Goal: Information Seeking & Learning: Learn about a topic

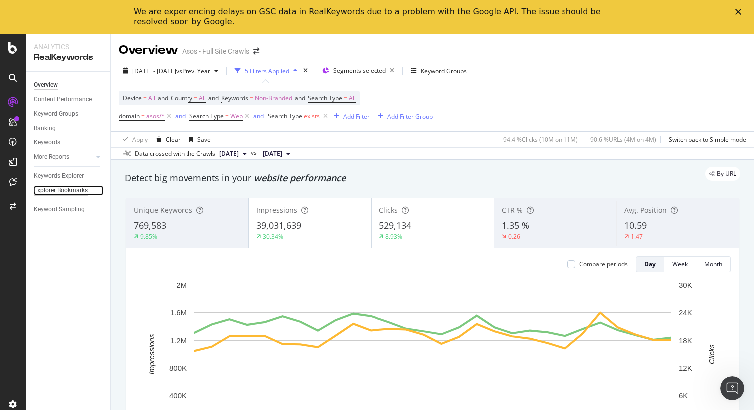
click at [69, 188] on div "Explorer Bookmarks" at bounding box center [61, 191] width 54 height 10
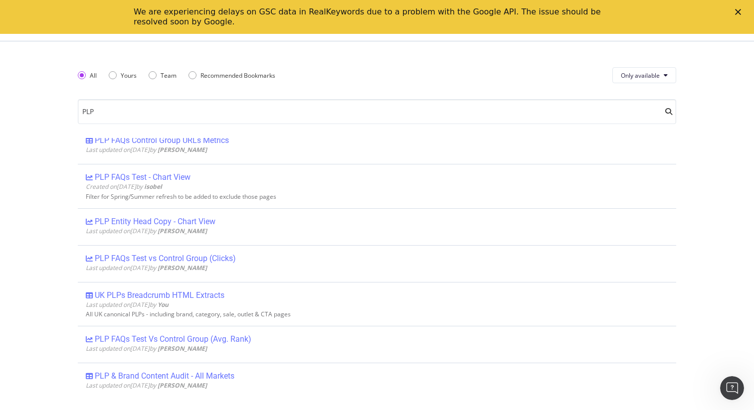
scroll to position [563, 0]
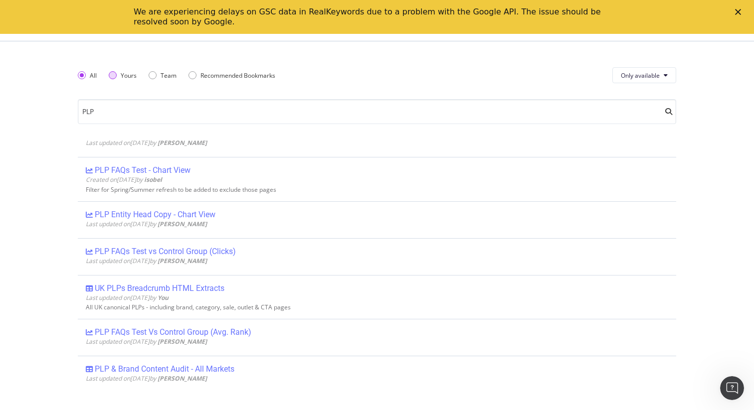
type input "PLP"
click at [113, 75] on div "Yours" at bounding box center [113, 75] width 8 height 8
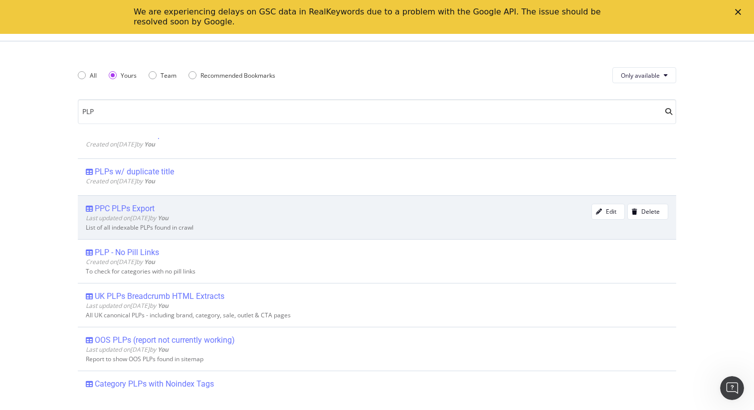
scroll to position [0, 0]
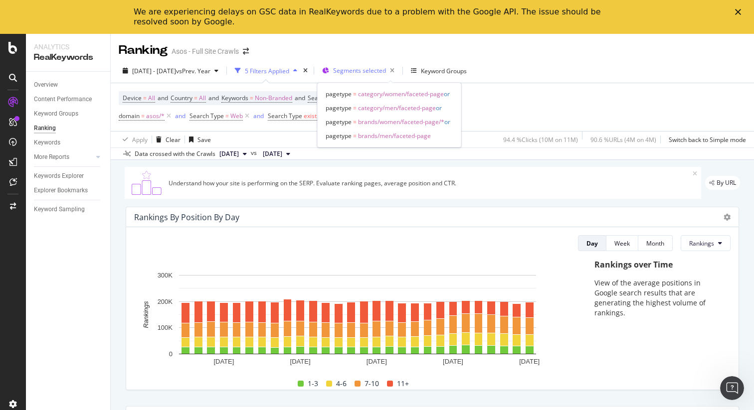
click at [386, 71] on span "Segments selected" at bounding box center [359, 70] width 53 height 8
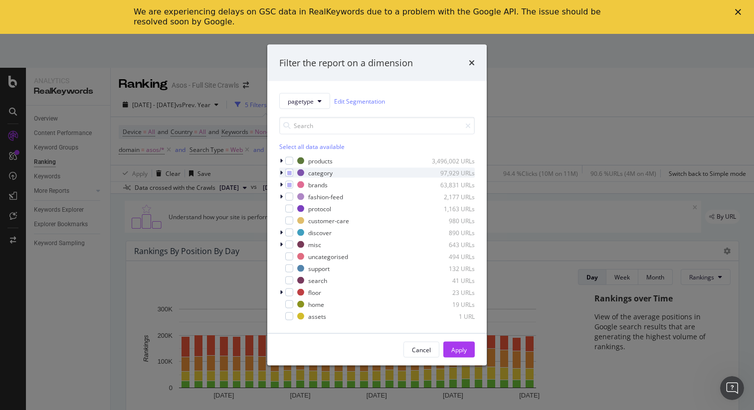
click at [282, 172] on icon "modal" at bounding box center [281, 173] width 3 height 6
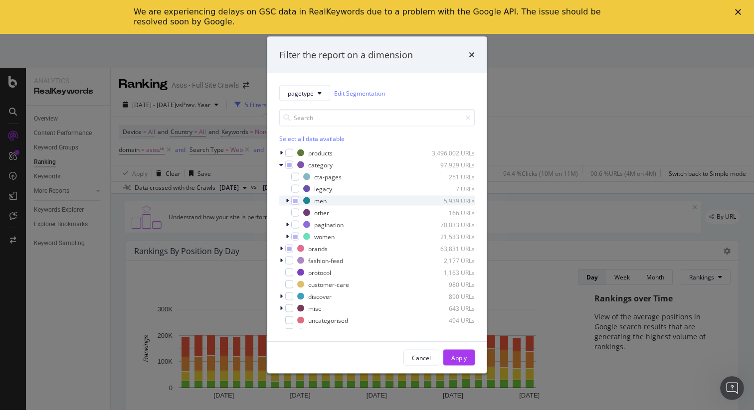
click at [288, 200] on icon "modal" at bounding box center [287, 201] width 3 height 6
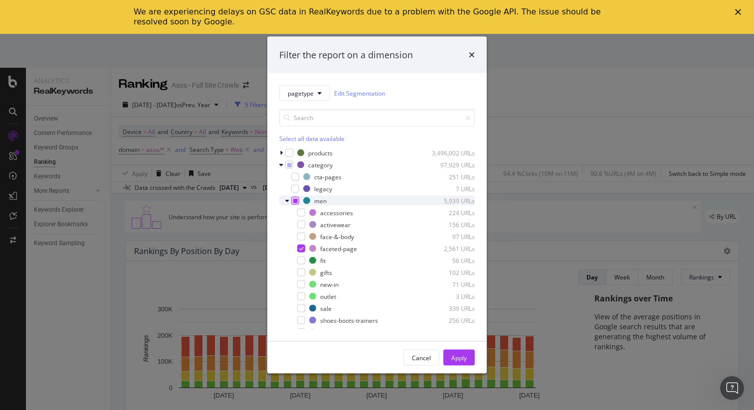
click at [293, 200] on icon "modal" at bounding box center [295, 200] width 4 height 5
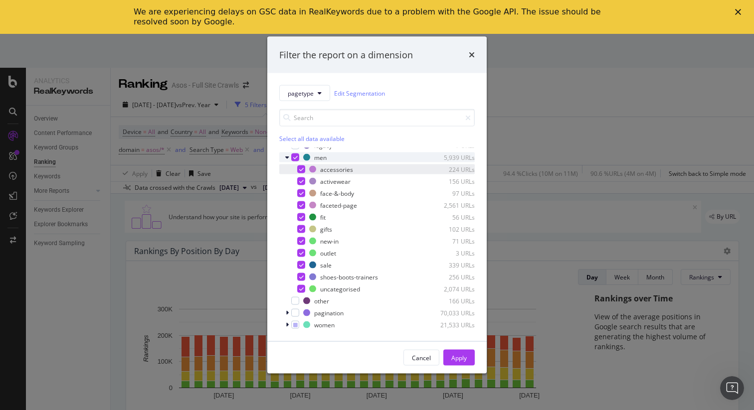
scroll to position [42, 0]
click at [287, 159] on icon "modal" at bounding box center [287, 159] width 4 height 6
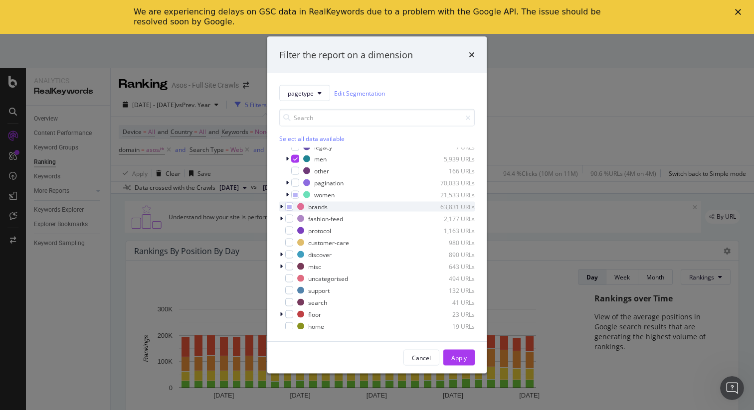
click at [282, 207] on icon "modal" at bounding box center [281, 207] width 3 height 6
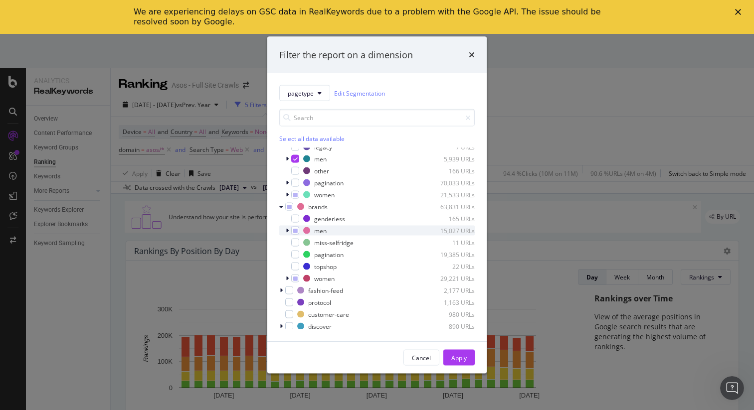
click at [287, 230] on icon "modal" at bounding box center [287, 231] width 3 height 6
click at [293, 230] on icon "modal" at bounding box center [295, 230] width 4 height 5
click at [286, 230] on icon "modal" at bounding box center [287, 231] width 4 height 6
click at [280, 207] on icon "modal" at bounding box center [281, 207] width 4 height 6
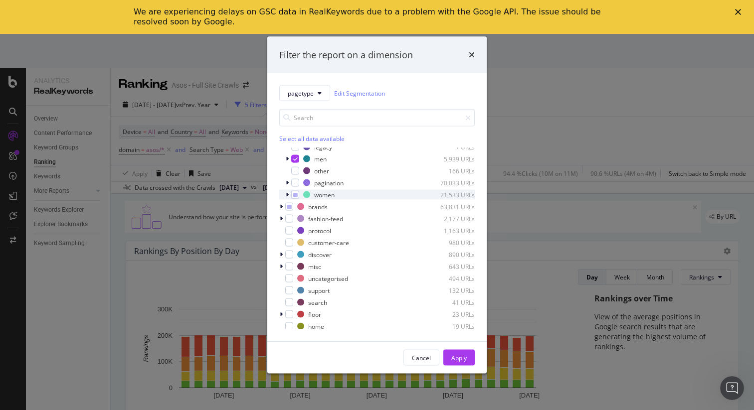
click at [288, 194] on icon "modal" at bounding box center [287, 195] width 3 height 6
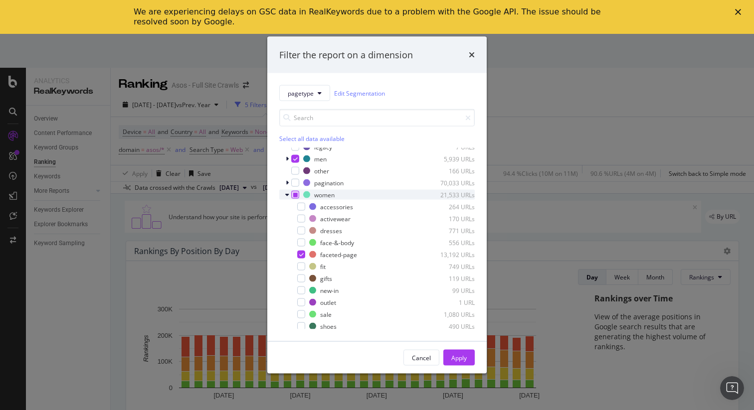
click at [296, 198] on div "modal" at bounding box center [295, 195] width 8 height 8
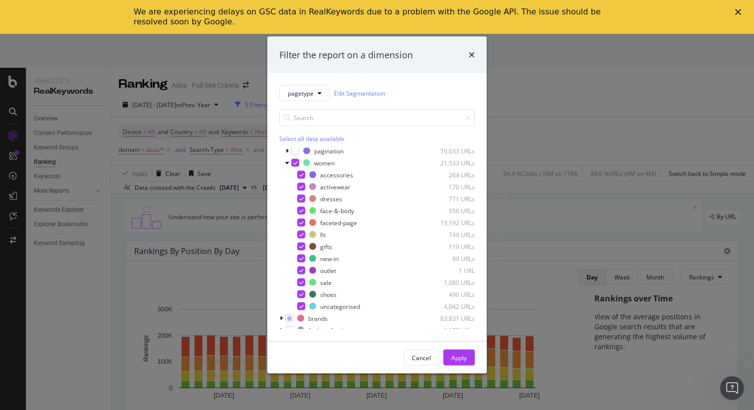
scroll to position [70, 0]
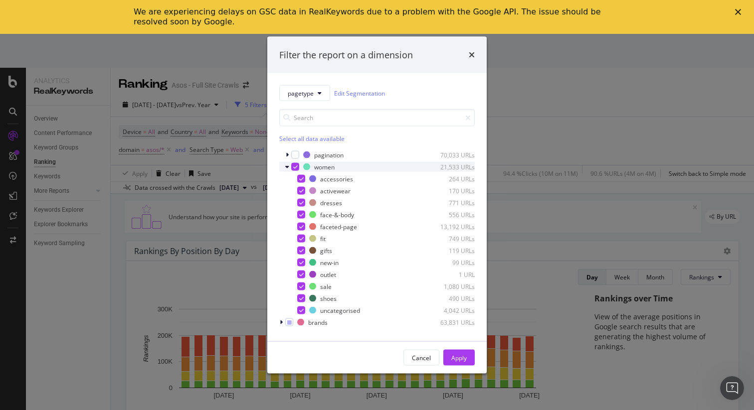
click at [287, 166] on icon "modal" at bounding box center [287, 167] width 4 height 6
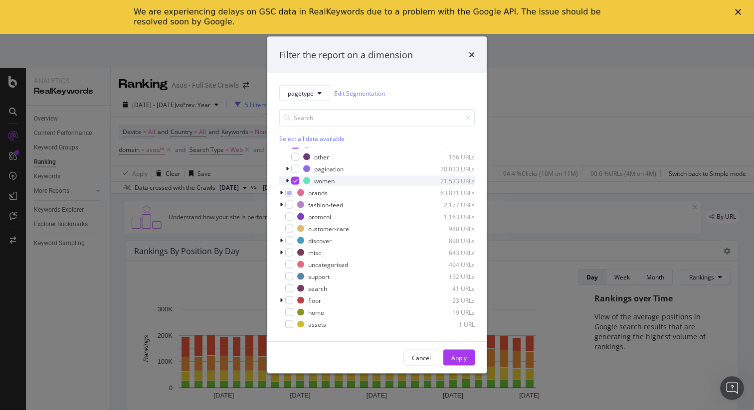
scroll to position [56, 0]
click at [282, 193] on icon "modal" at bounding box center [281, 193] width 3 height 6
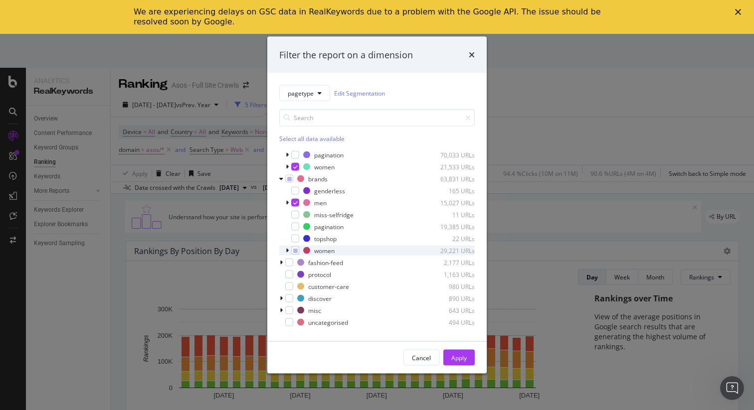
click at [288, 251] on icon "modal" at bounding box center [287, 251] width 3 height 6
click at [294, 251] on icon "modal" at bounding box center [295, 250] width 4 height 5
click at [286, 251] on icon "modal" at bounding box center [287, 251] width 4 height 6
click at [454, 354] on div "Apply" at bounding box center [458, 358] width 15 height 8
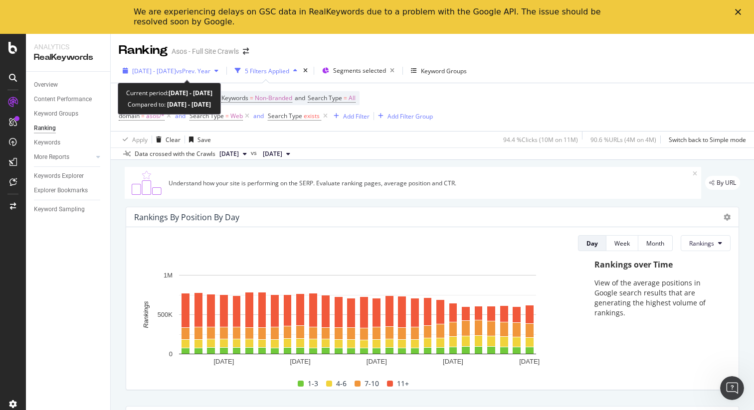
click at [176, 69] on span "[DATE] - [DATE]" at bounding box center [154, 71] width 44 height 8
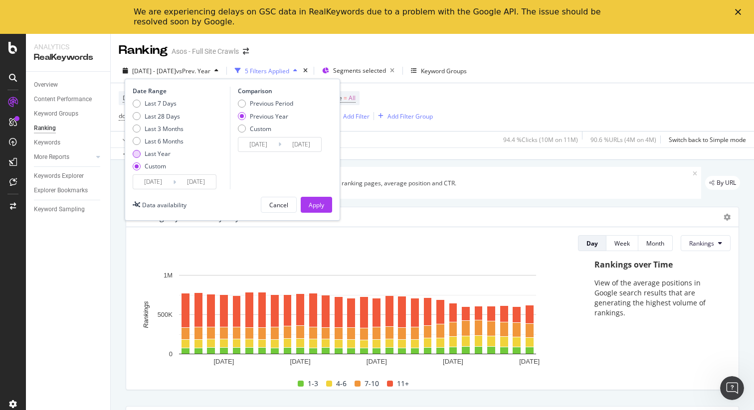
click at [156, 155] on div "Last Year" at bounding box center [158, 154] width 26 height 8
type input "[DATE]"
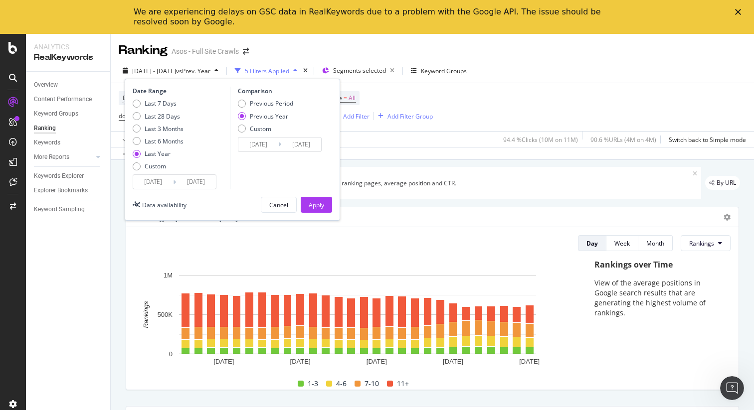
click at [161, 184] on input "[DATE]" at bounding box center [153, 182] width 40 height 14
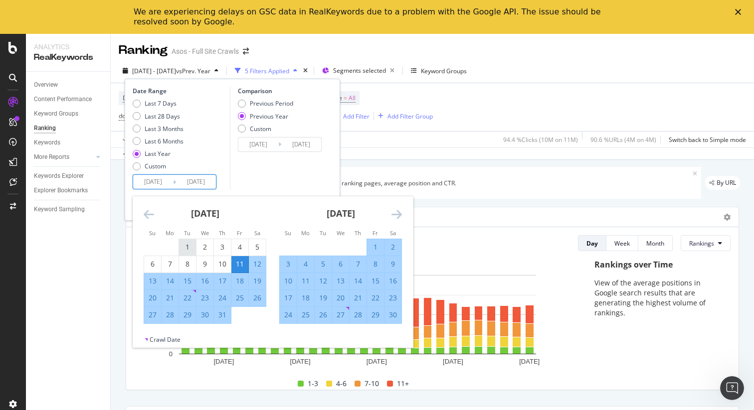
click at [185, 251] on div "1" at bounding box center [187, 247] width 17 height 10
type input "[DATE]"
click at [205, 184] on input "[DATE]" at bounding box center [196, 182] width 40 height 14
click at [396, 213] on icon "Move forward to switch to the next month." at bounding box center [396, 214] width 10 height 12
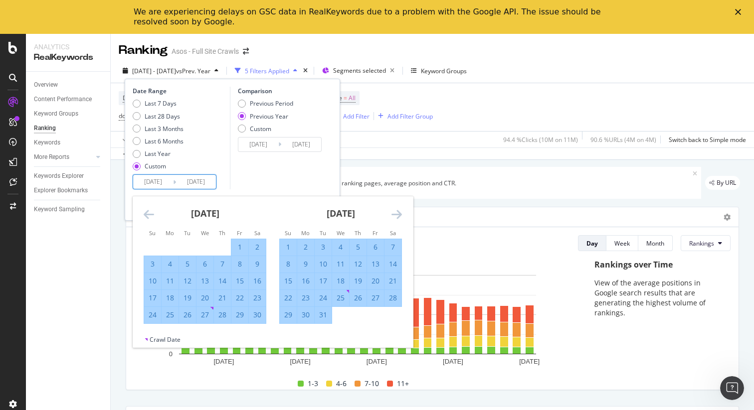
click at [396, 213] on icon "Move forward to switch to the next month." at bounding box center [396, 214] width 10 height 12
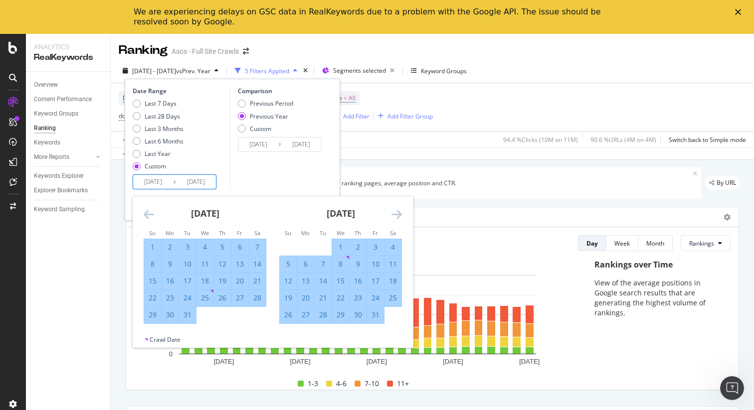
click at [396, 213] on icon "Move forward to switch to the next month." at bounding box center [396, 214] width 10 height 12
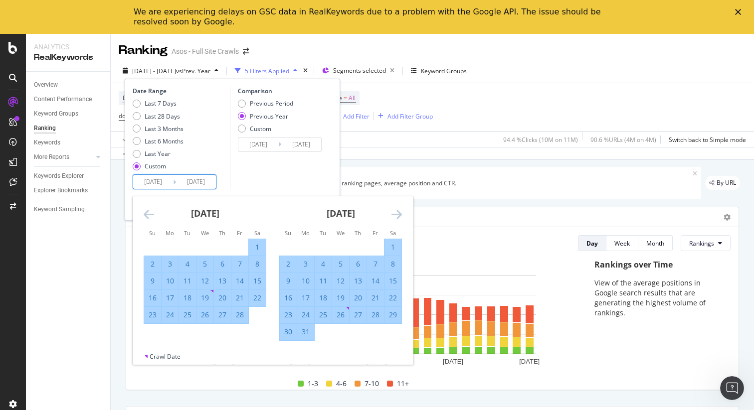
click at [396, 213] on icon "Move forward to switch to the next month." at bounding box center [396, 214] width 10 height 12
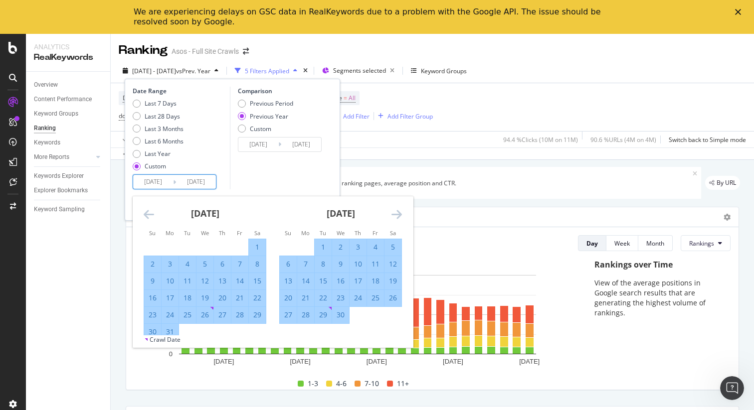
click at [396, 213] on icon "Move forward to switch to the next month." at bounding box center [396, 214] width 10 height 12
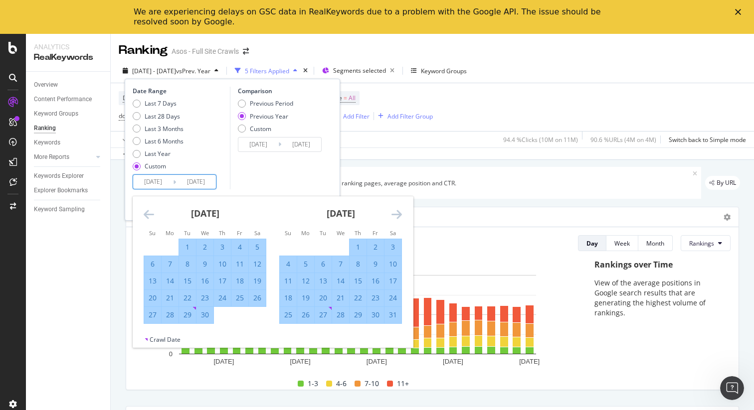
click at [396, 213] on icon "Move forward to switch to the next month." at bounding box center [396, 214] width 10 height 12
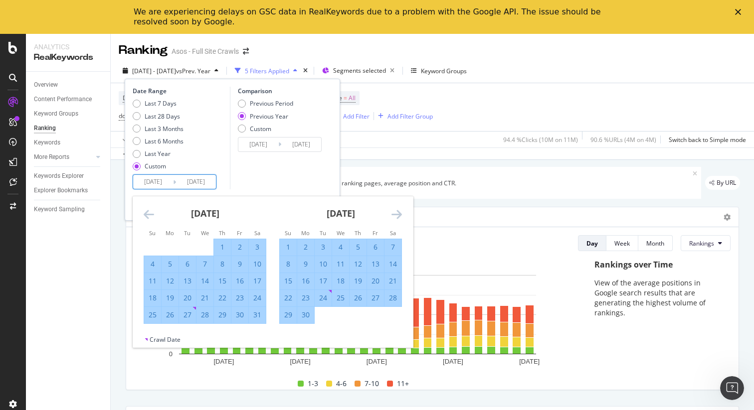
click at [396, 213] on icon "Move forward to switch to the next month." at bounding box center [396, 214] width 10 height 12
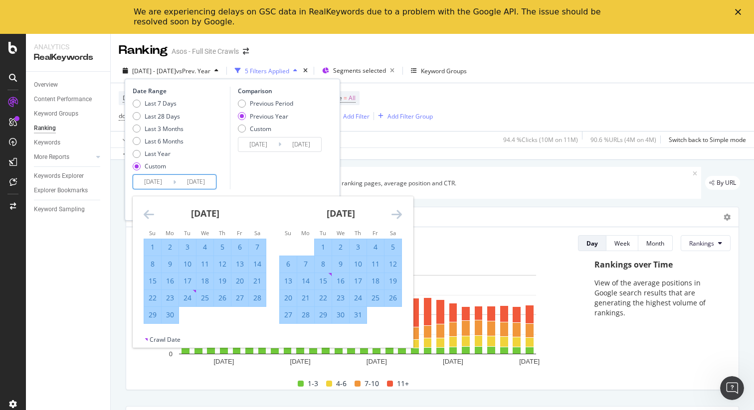
click at [396, 213] on icon "Move forward to switch to the next month." at bounding box center [396, 214] width 10 height 12
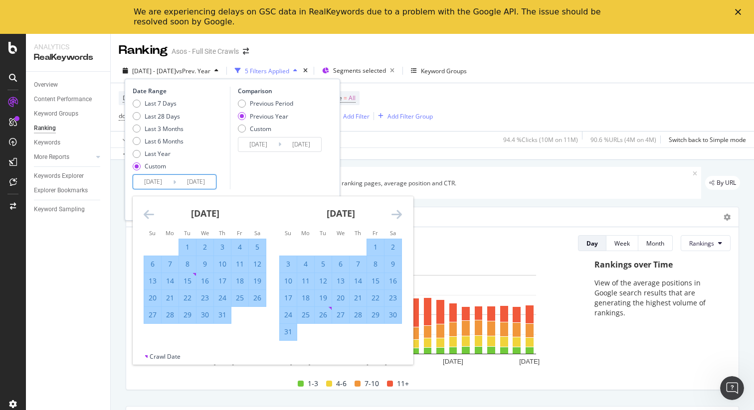
click at [396, 213] on icon "Move forward to switch to the next month." at bounding box center [396, 214] width 10 height 12
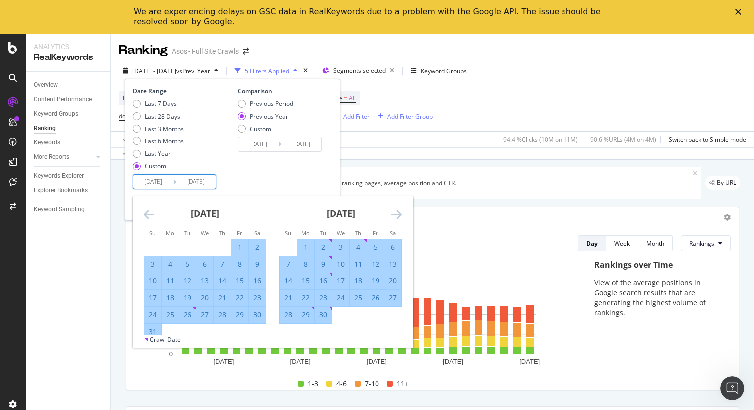
click at [398, 212] on icon "Move forward to switch to the next month." at bounding box center [396, 214] width 10 height 12
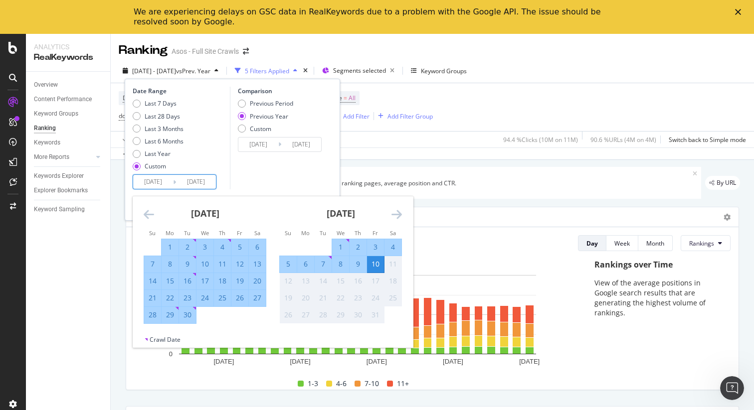
click at [184, 316] on div "30" at bounding box center [187, 315] width 17 height 10
type input "[DATE]"
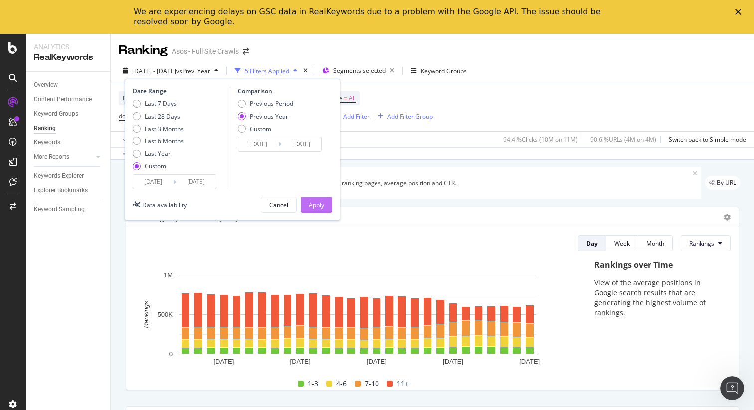
click at [311, 203] on div "Apply" at bounding box center [316, 205] width 15 height 8
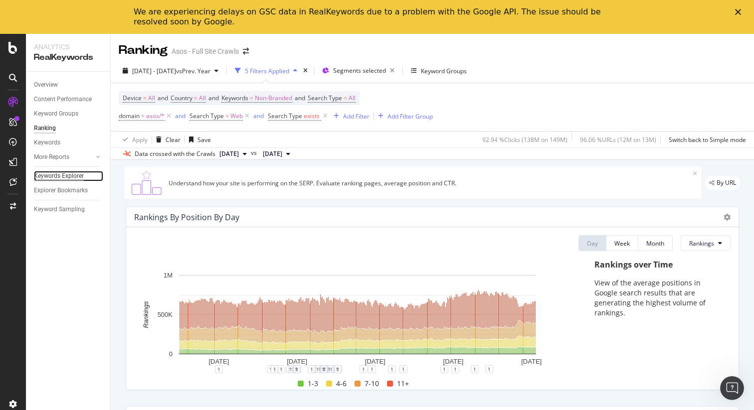
click at [57, 176] on div "Keywords Explorer" at bounding box center [59, 176] width 50 height 10
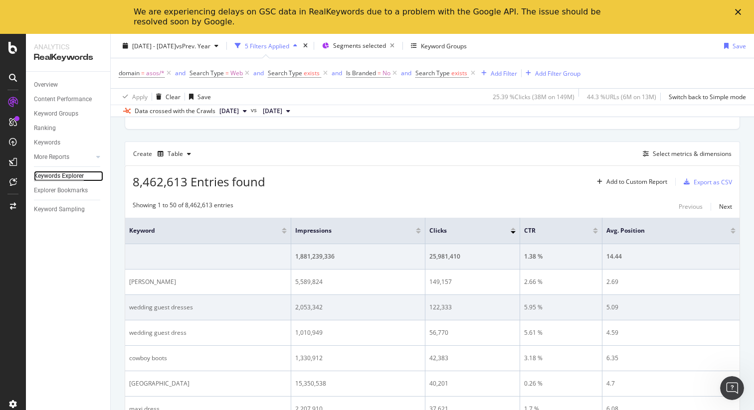
scroll to position [253, 0]
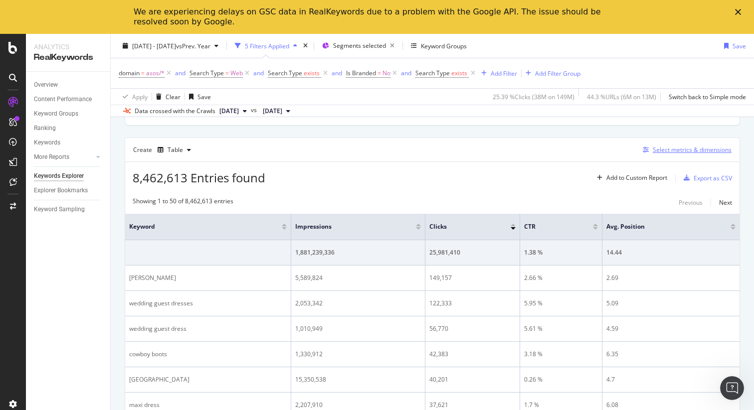
click at [678, 150] on div "Select metrics & dimensions" at bounding box center [692, 150] width 79 height 8
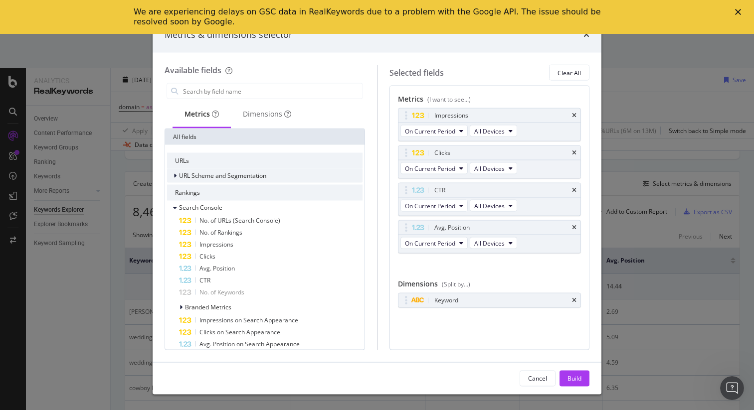
click at [184, 175] on span "URL Scheme and Segmentation" at bounding box center [222, 176] width 87 height 8
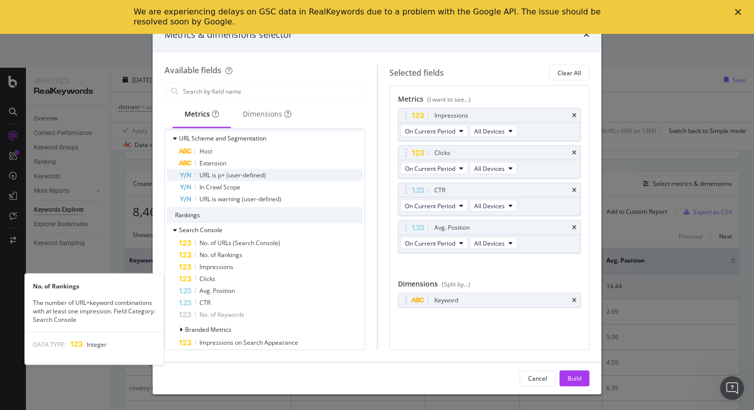
scroll to position [0, 0]
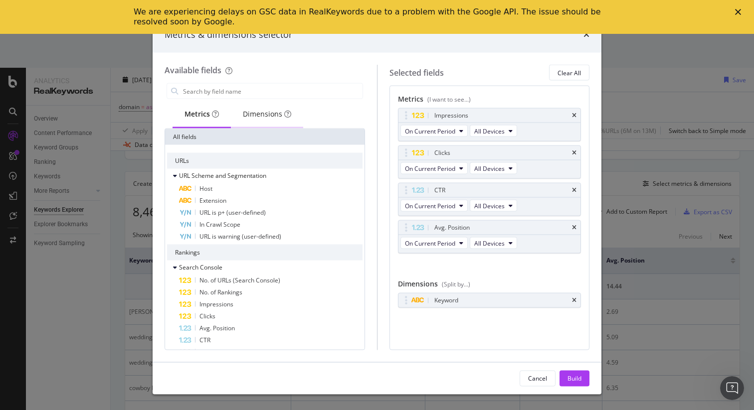
click at [266, 116] on div "Dimensions" at bounding box center [267, 114] width 48 height 10
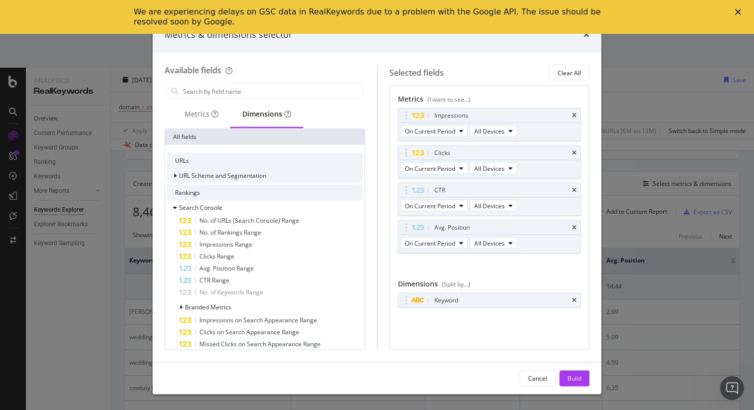
click at [197, 175] on span "URL Scheme and Segmentation" at bounding box center [222, 176] width 87 height 8
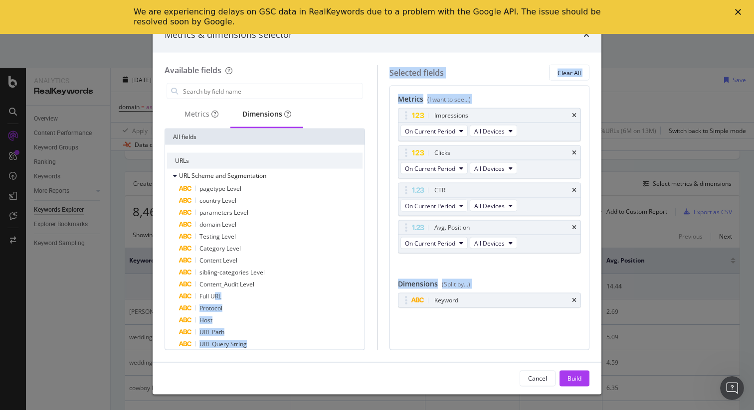
drag, startPoint x: 216, startPoint y: 294, endPoint x: 412, endPoint y: 311, distance: 196.7
click at [456, 315] on div "Available fields Metrics Dimensions All fields URLs URL Scheme and Segmentation…" at bounding box center [377, 207] width 425 height 285
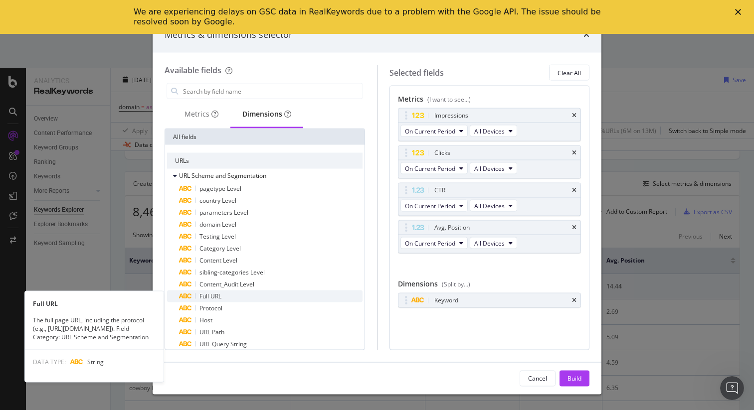
click at [208, 292] on span "Full URL" at bounding box center [210, 296] width 22 height 8
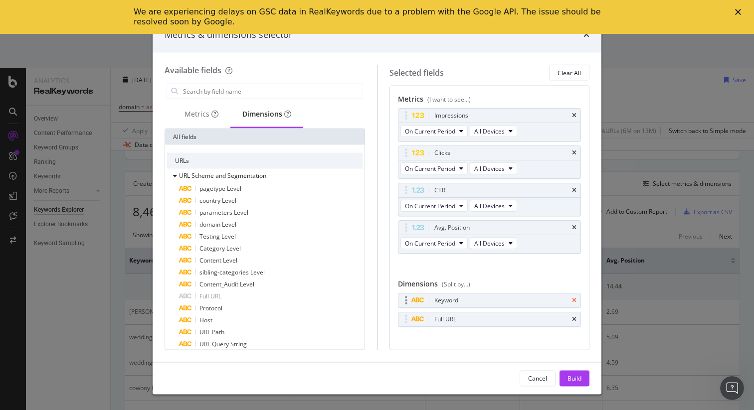
click at [575, 300] on icon "times" at bounding box center [574, 301] width 4 height 6
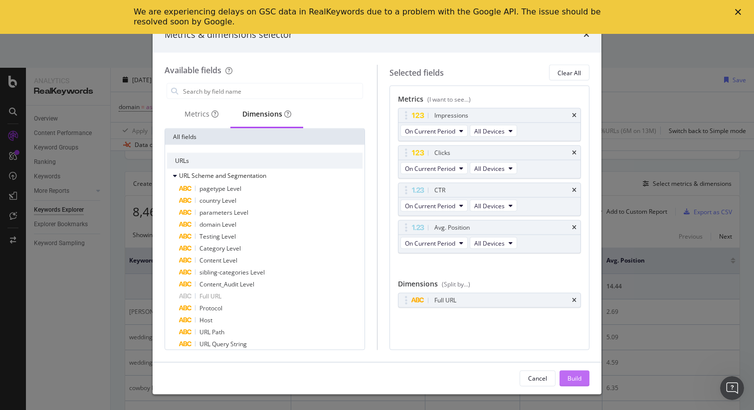
click at [578, 381] on div "Build" at bounding box center [574, 378] width 14 height 8
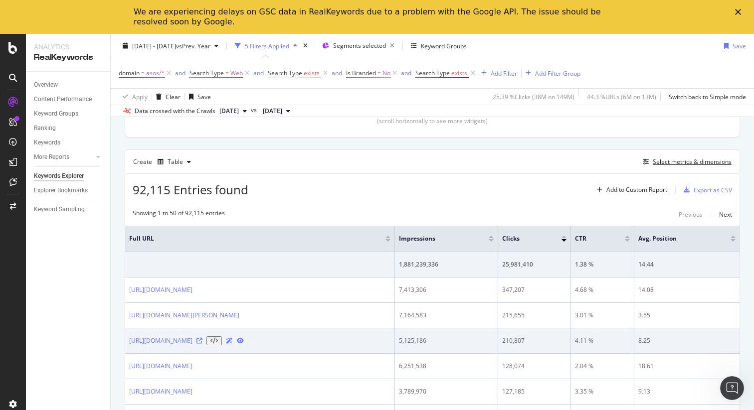
scroll to position [237, 0]
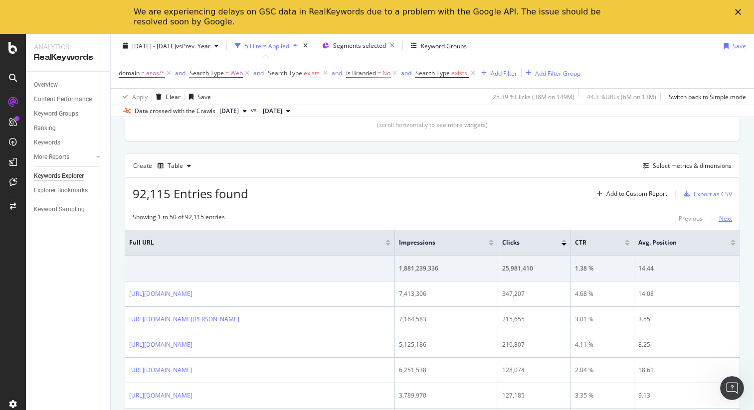
click at [731, 218] on div "Next" at bounding box center [725, 218] width 13 height 8
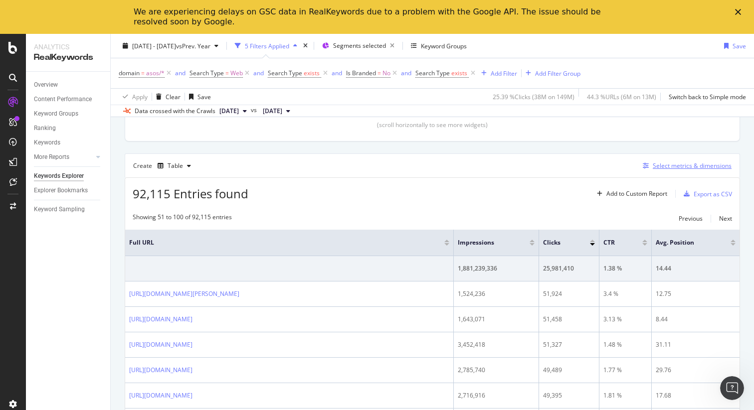
click at [665, 167] on div "Select metrics & dimensions" at bounding box center [692, 166] width 79 height 8
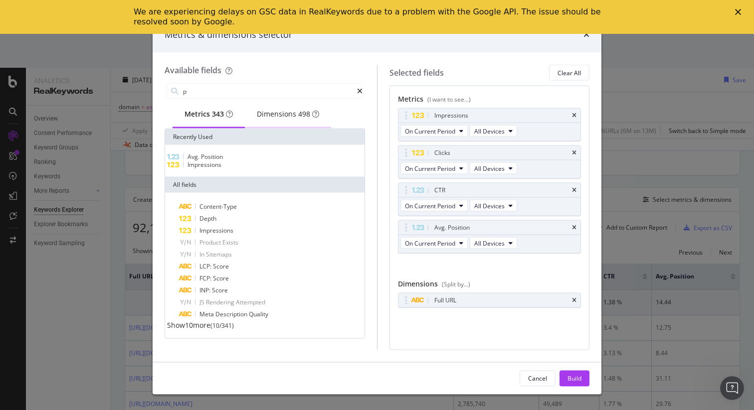
click at [287, 110] on div "Dimensions 498" at bounding box center [288, 114] width 62 height 10
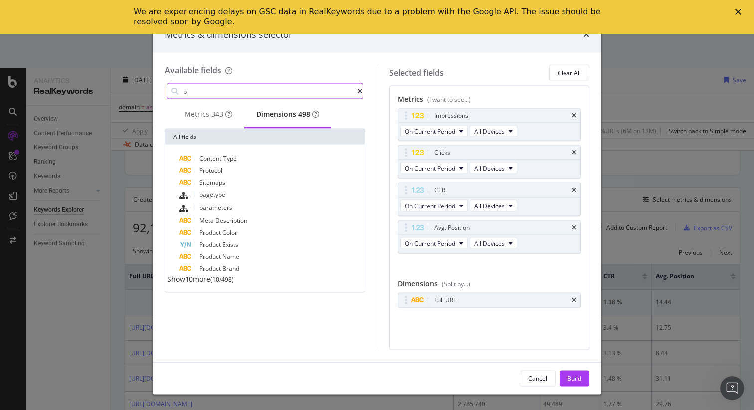
click at [225, 88] on input "p" at bounding box center [269, 91] width 175 height 15
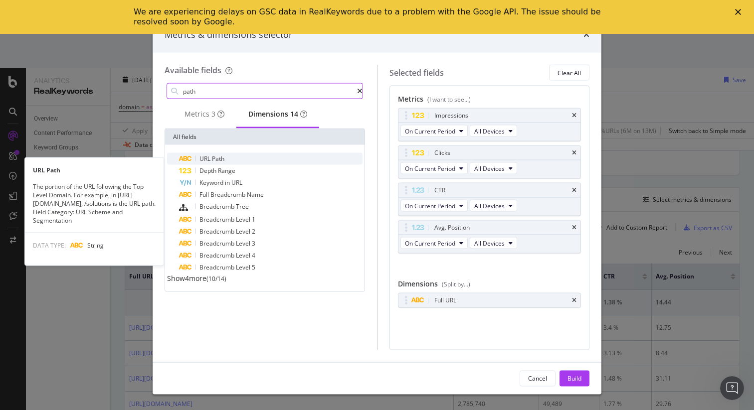
type input "path"
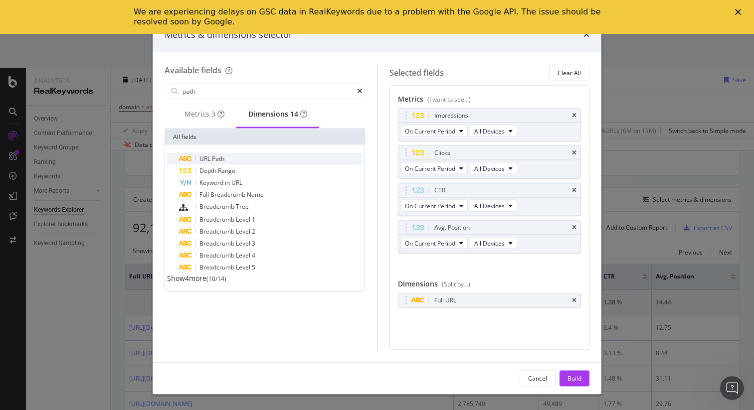
click at [211, 162] on span "URL" at bounding box center [205, 159] width 12 height 8
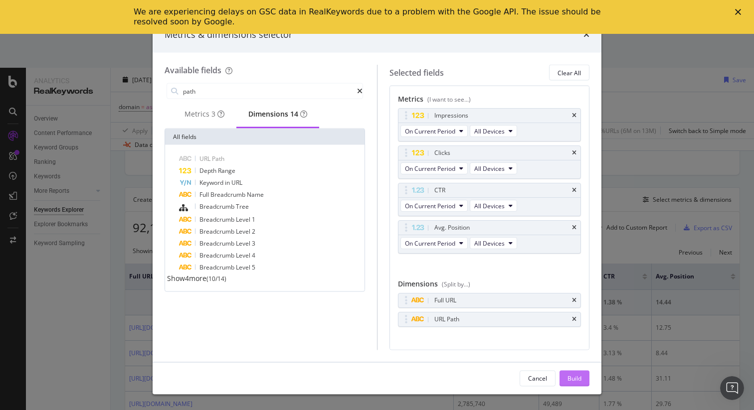
click at [569, 376] on div "Build" at bounding box center [574, 378] width 14 height 8
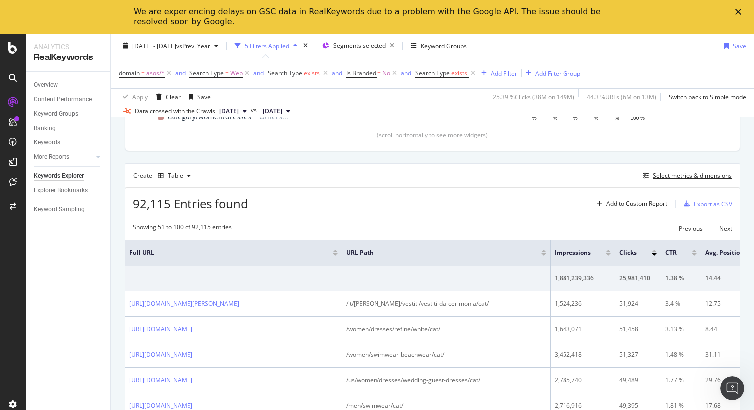
scroll to position [228, 0]
click at [692, 177] on div "Select metrics & dimensions" at bounding box center [692, 175] width 79 height 8
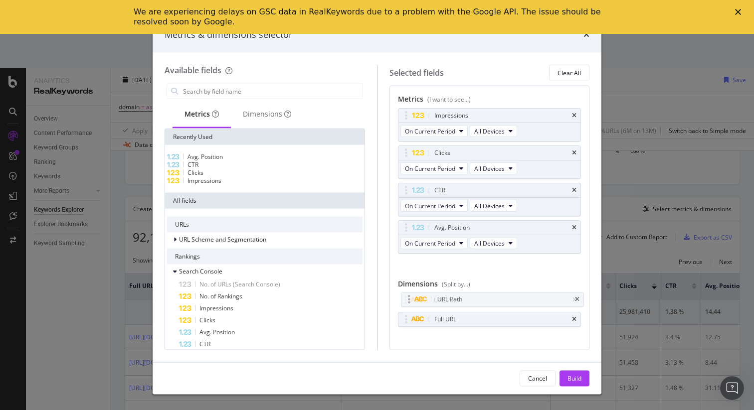
drag, startPoint x: 405, startPoint y: 320, endPoint x: 408, endPoint y: 300, distance: 20.2
click at [408, 300] on body "Analytics RealKeywords Overview Content Performance Keyword Groups Ranking Keyw…" at bounding box center [377, 222] width 754 height 376
click at [572, 375] on div "Build" at bounding box center [574, 378] width 14 height 8
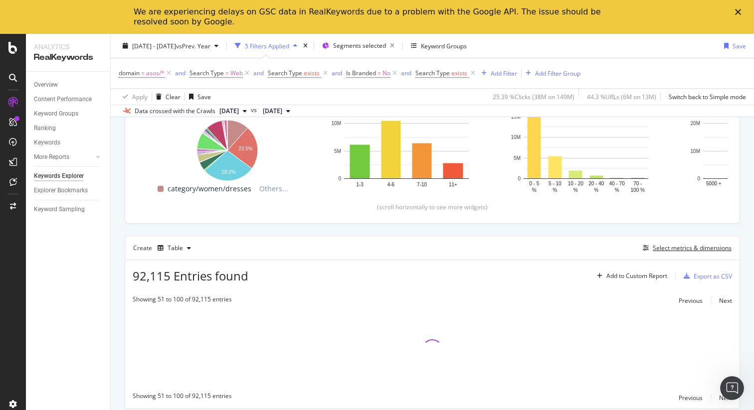
scroll to position [155, 0]
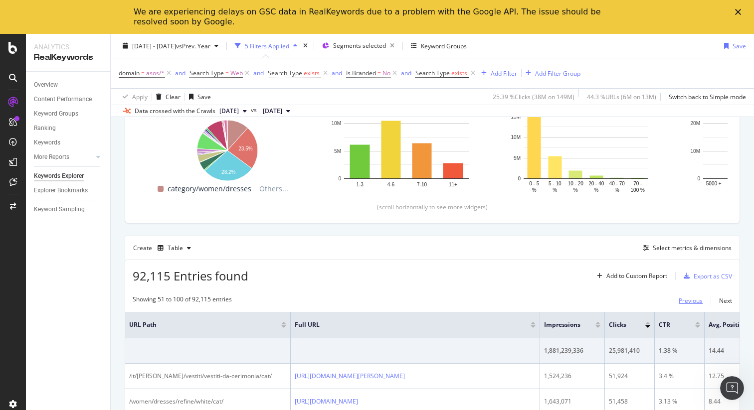
click at [691, 301] on div "Previous" at bounding box center [691, 301] width 24 height 8
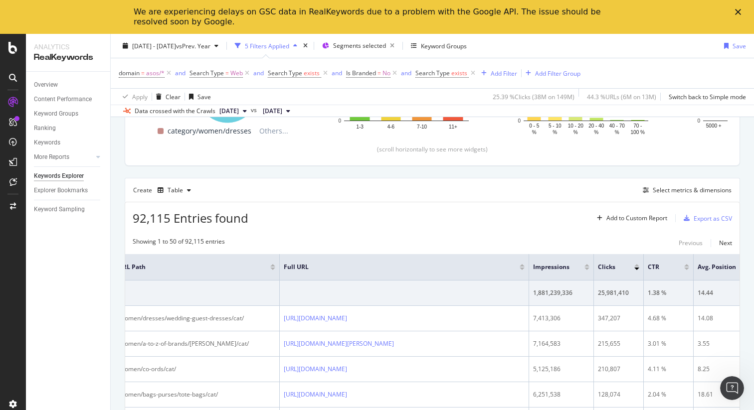
scroll to position [0, 11]
click at [716, 219] on div "Export as CSV" at bounding box center [713, 218] width 38 height 8
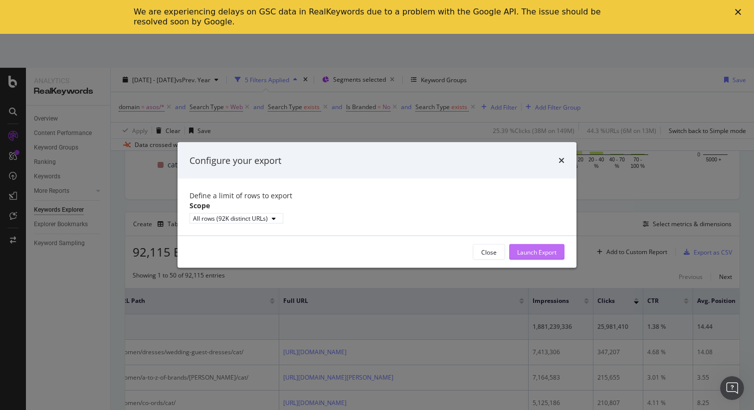
click at [548, 256] on div "Launch Export" at bounding box center [536, 252] width 39 height 8
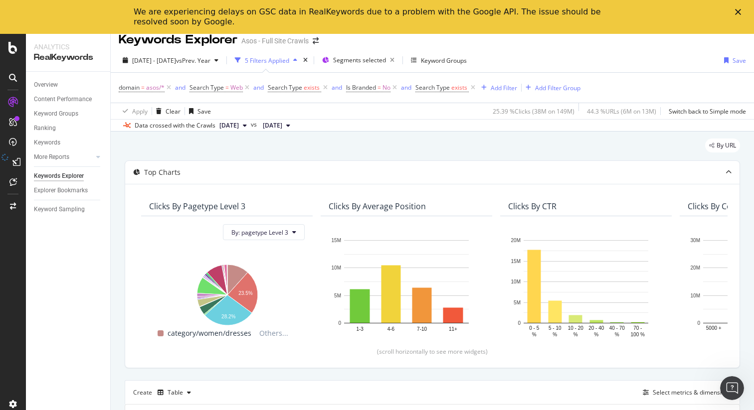
scroll to position [0, 0]
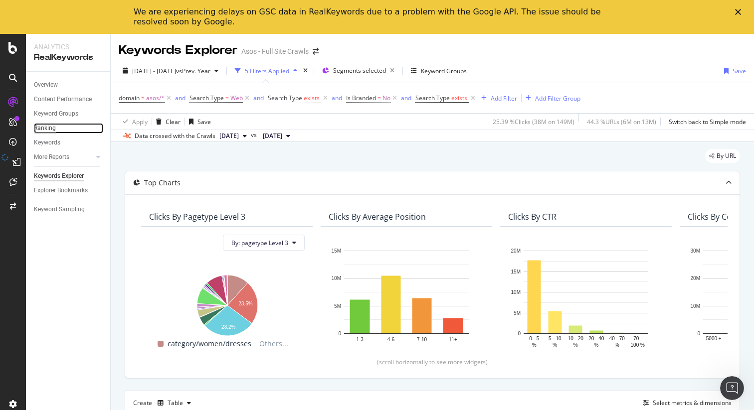
click at [48, 126] on div "Ranking" at bounding box center [45, 128] width 22 height 10
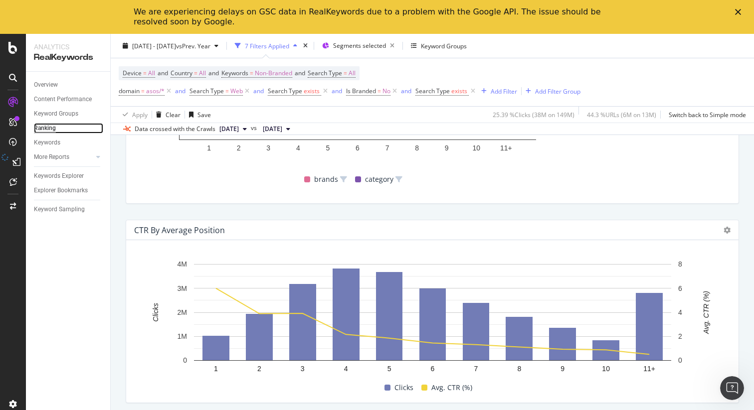
scroll to position [986, 0]
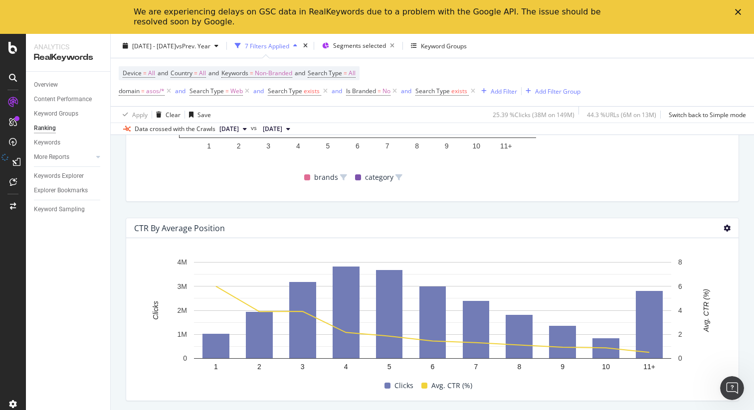
click at [729, 228] on icon at bounding box center [727, 228] width 7 height 7
click at [669, 222] on span "Table" at bounding box center [677, 218] width 75 height 9
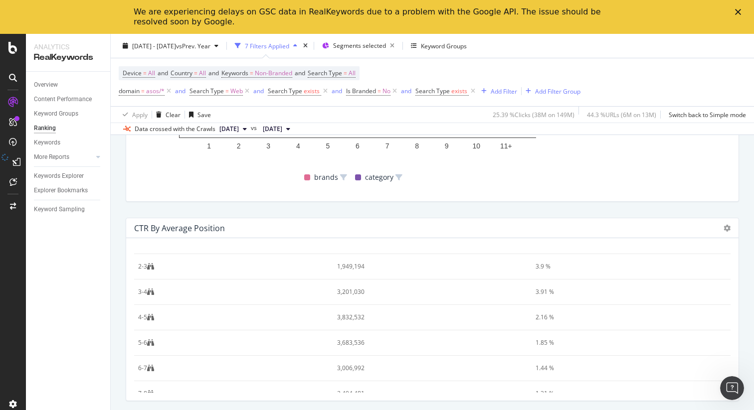
scroll to position [0, 0]
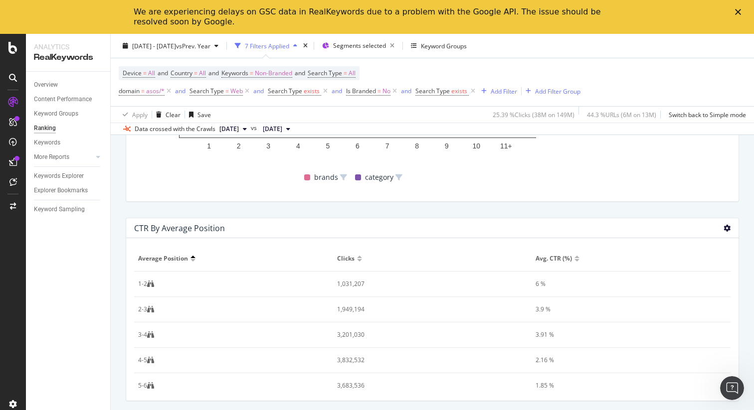
click at [726, 229] on icon at bounding box center [727, 228] width 7 height 7
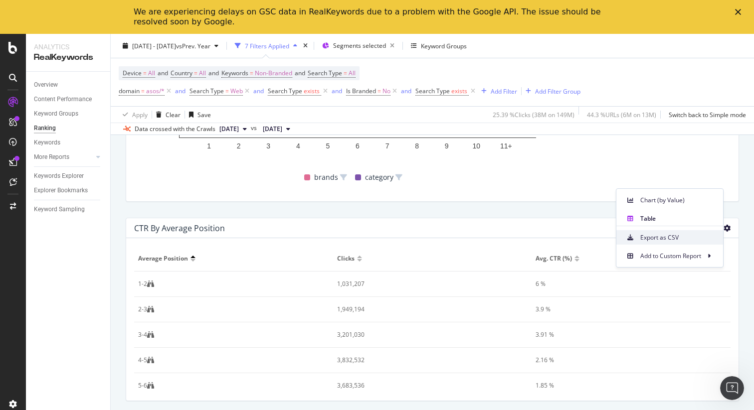
click at [704, 235] on span "Export as CSV" at bounding box center [677, 237] width 75 height 9
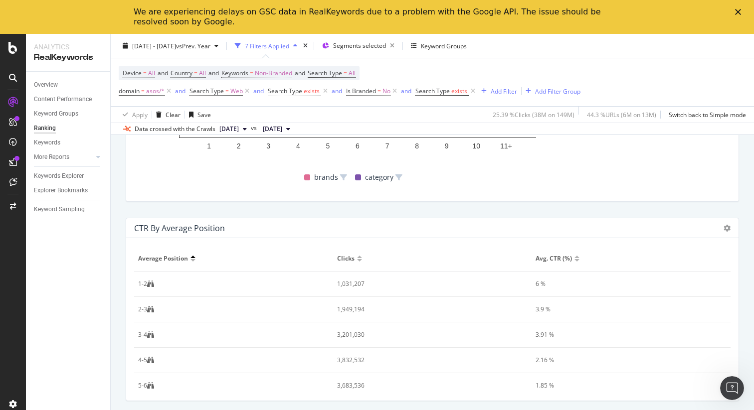
scroll to position [986, 0]
